Goal: Information Seeking & Learning: Learn about a topic

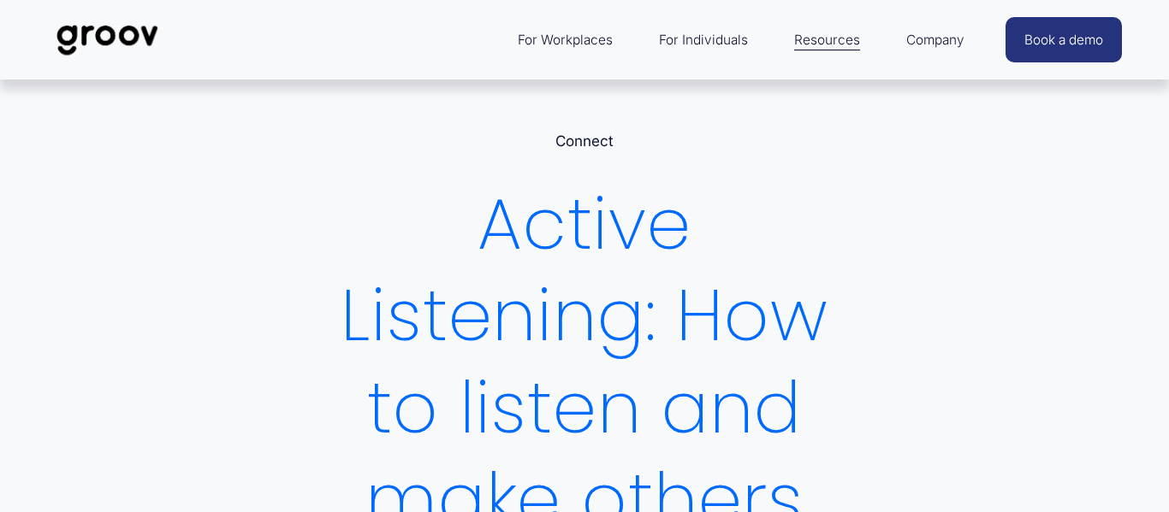
click at [485, 284] on div "Active Listening: How to listen and make others feel heard" at bounding box center [584, 408] width 537 height 459
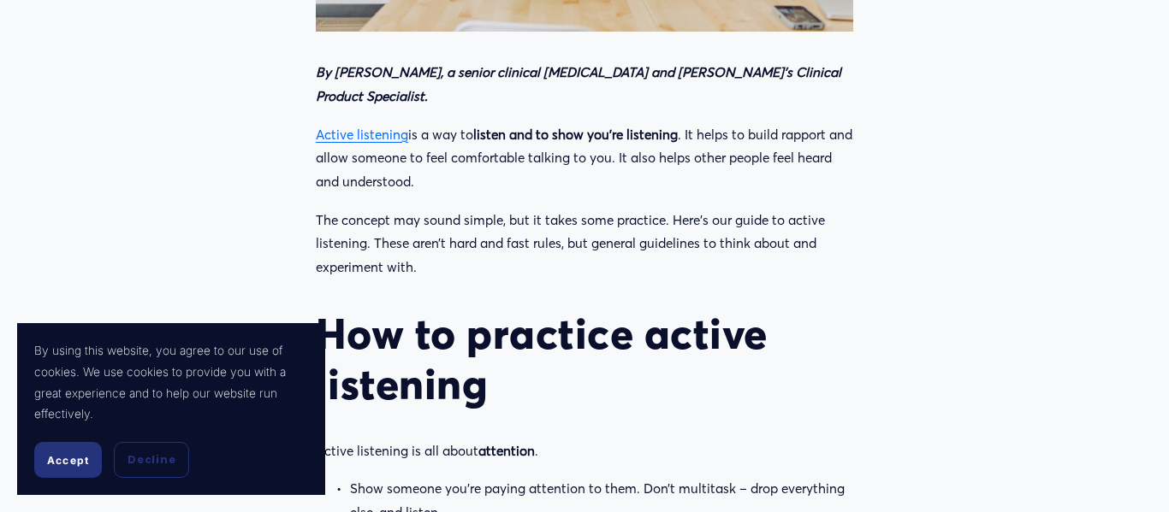
scroll to position [1027, 0]
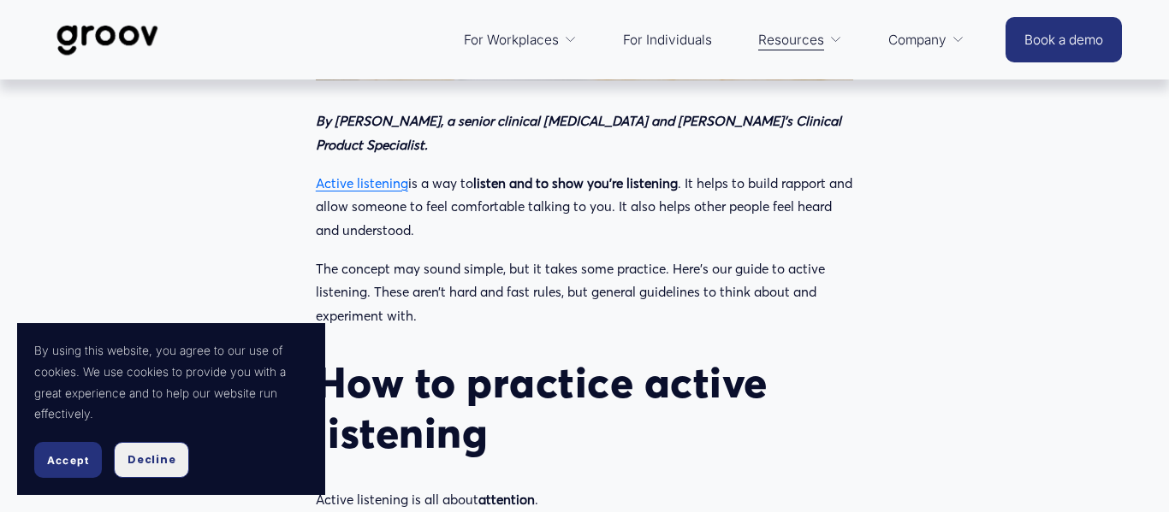
click at [149, 466] on span "Decline" at bounding box center [151, 460] width 48 height 15
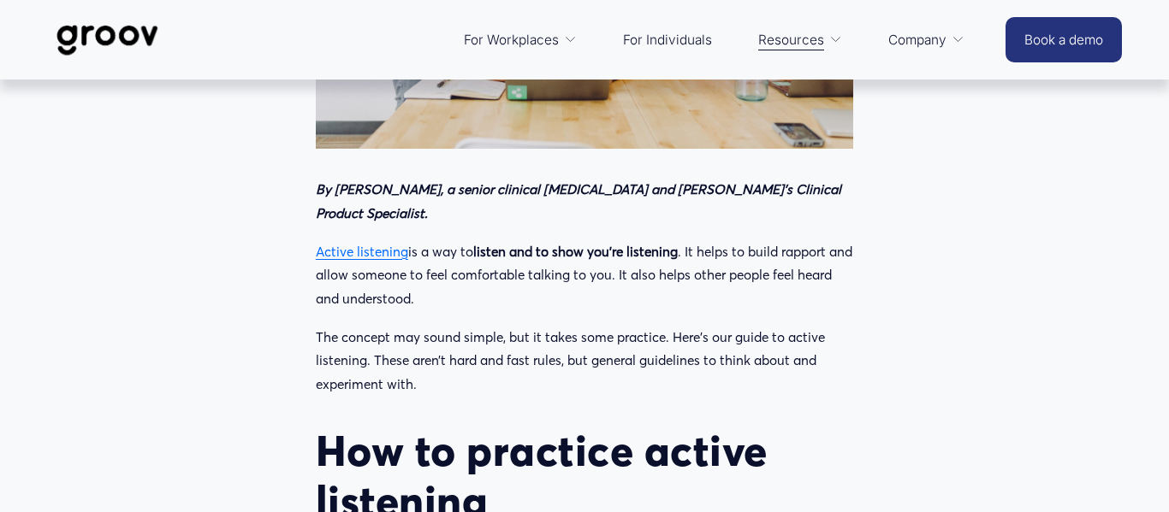
scroll to position [924, 0]
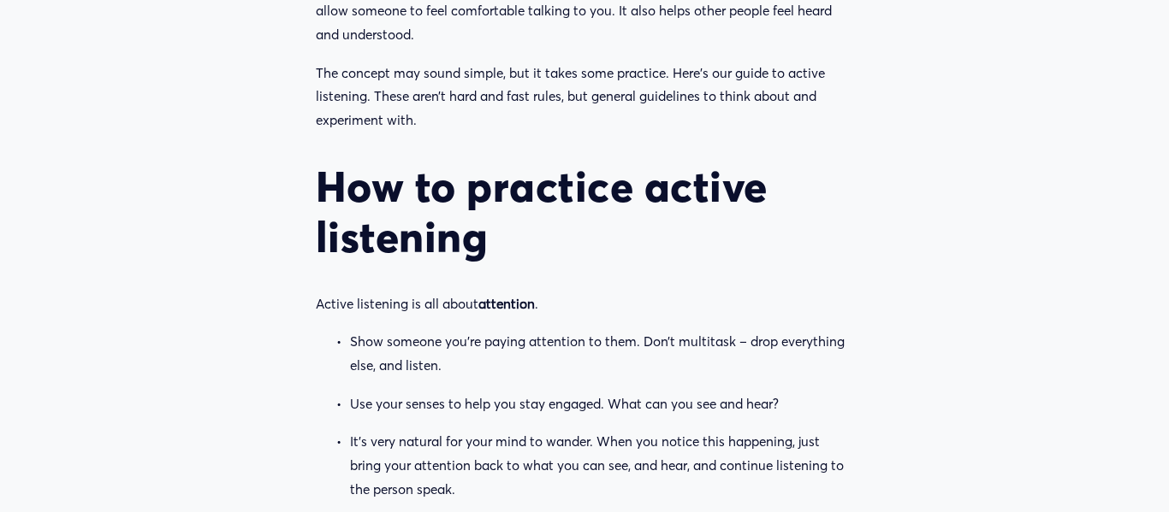
scroll to position [1226, 0]
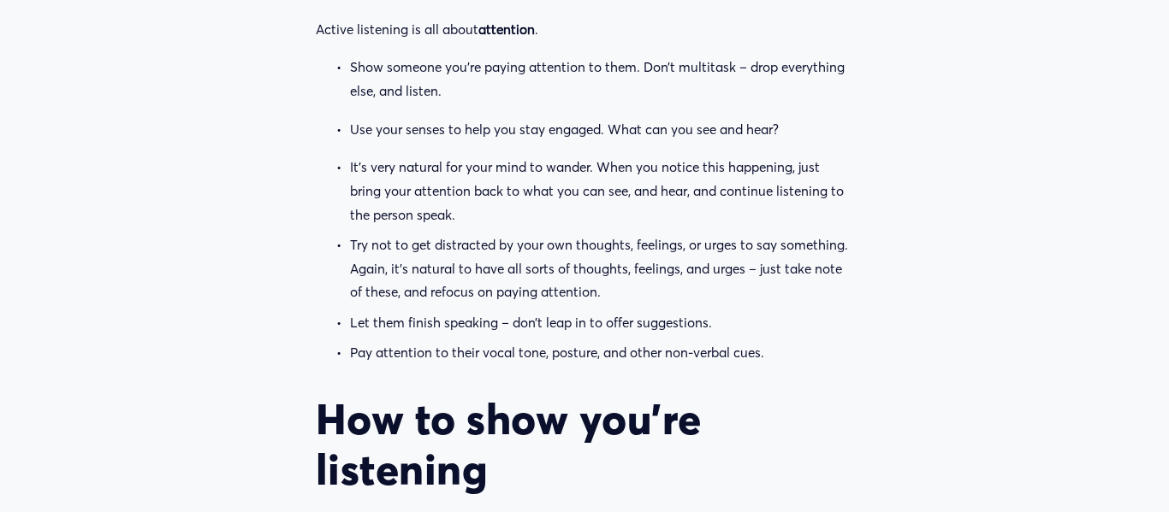
scroll to position [1513, 0]
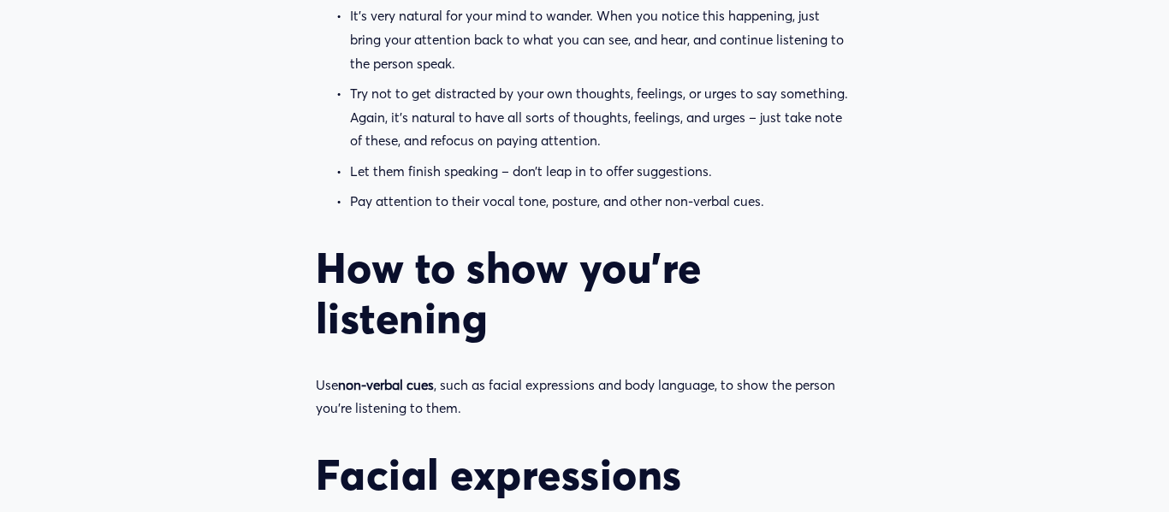
click at [685, 160] on p "Let them finish speaking – don’t leap in to offer suggestions." at bounding box center [601, 172] width 503 height 24
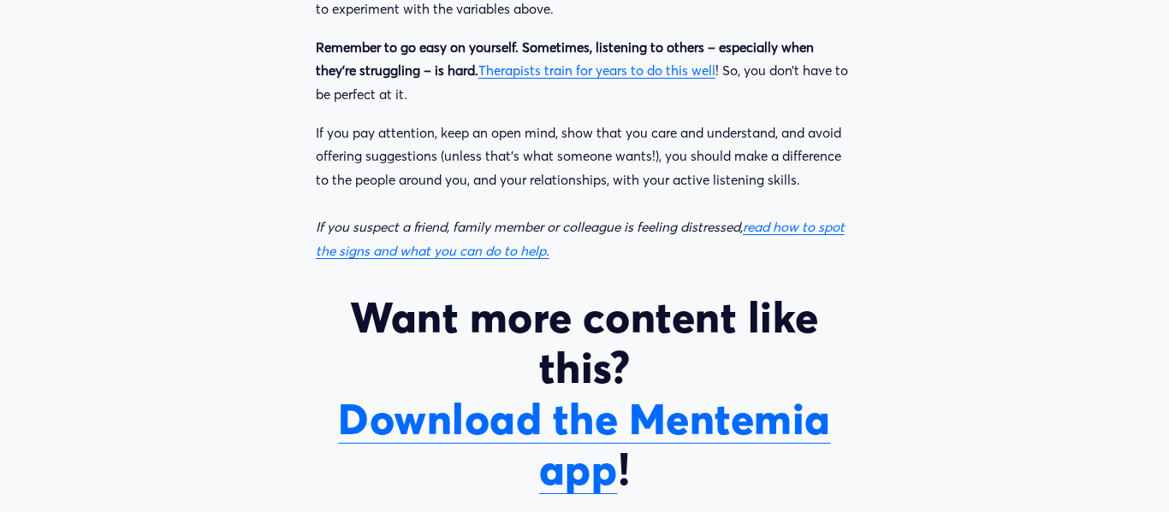
scroll to position [3807, 0]
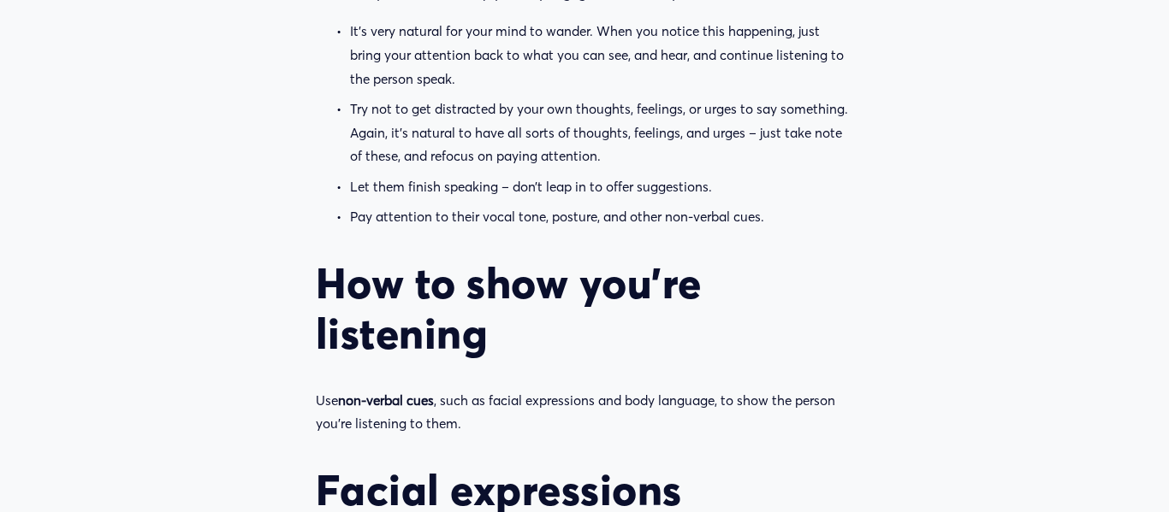
scroll to position [1635, 0]
